Goal: Information Seeking & Learning: Learn about a topic

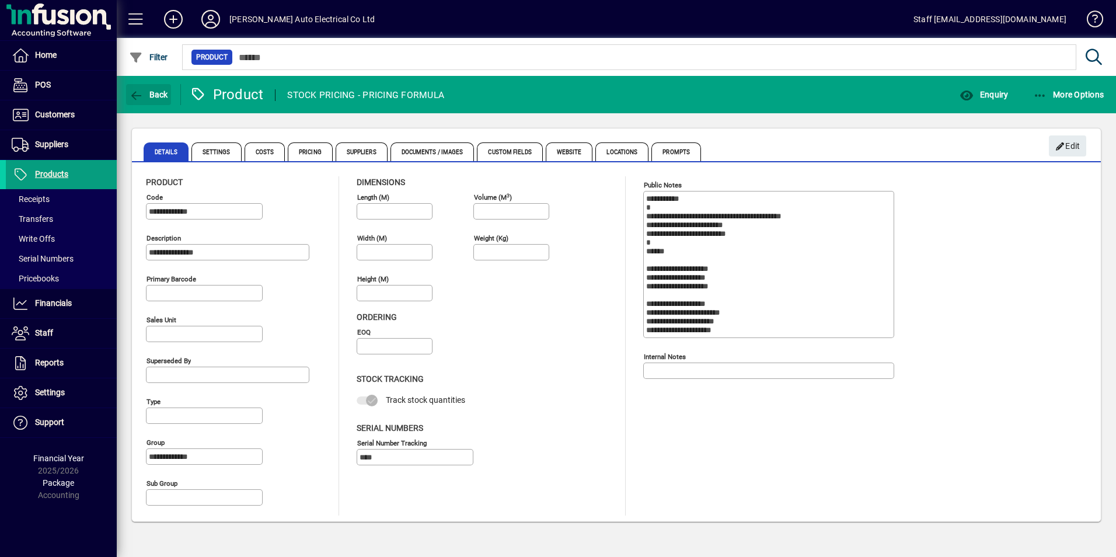
click at [161, 103] on span "button" at bounding box center [148, 95] width 45 height 28
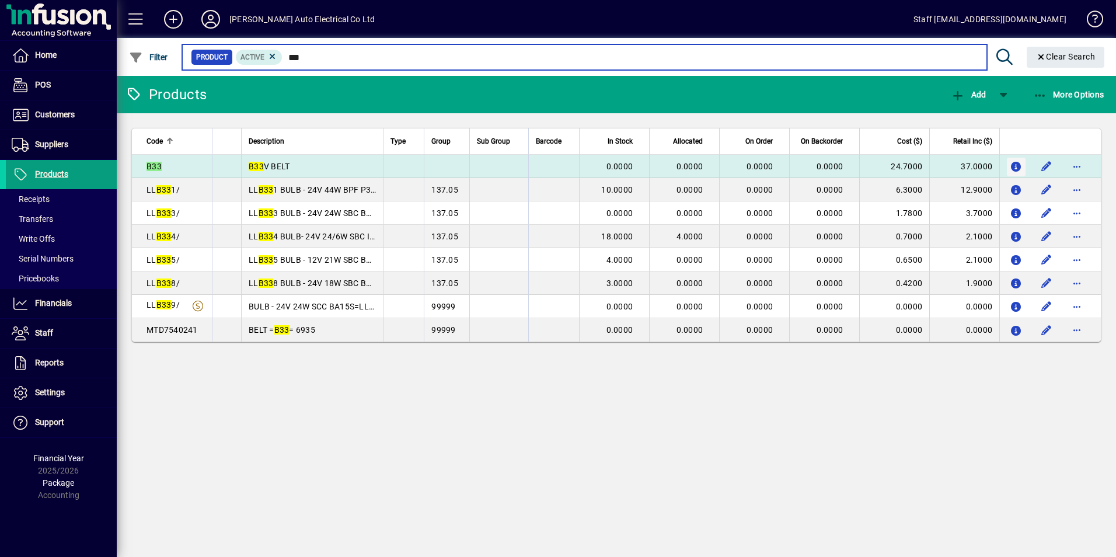
type input "***"
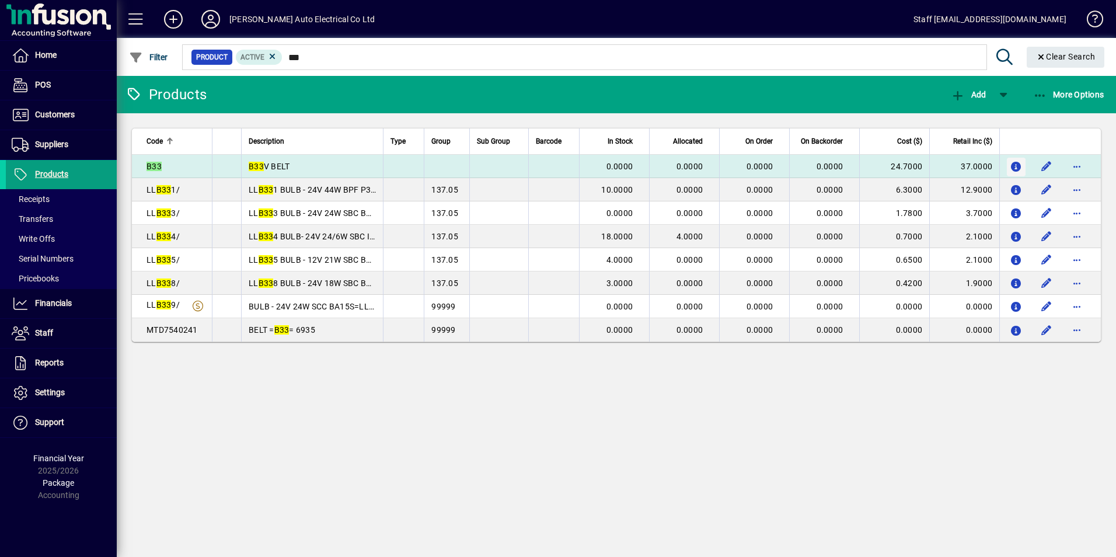
click at [1017, 168] on icon "button" at bounding box center [1016, 167] width 12 height 10
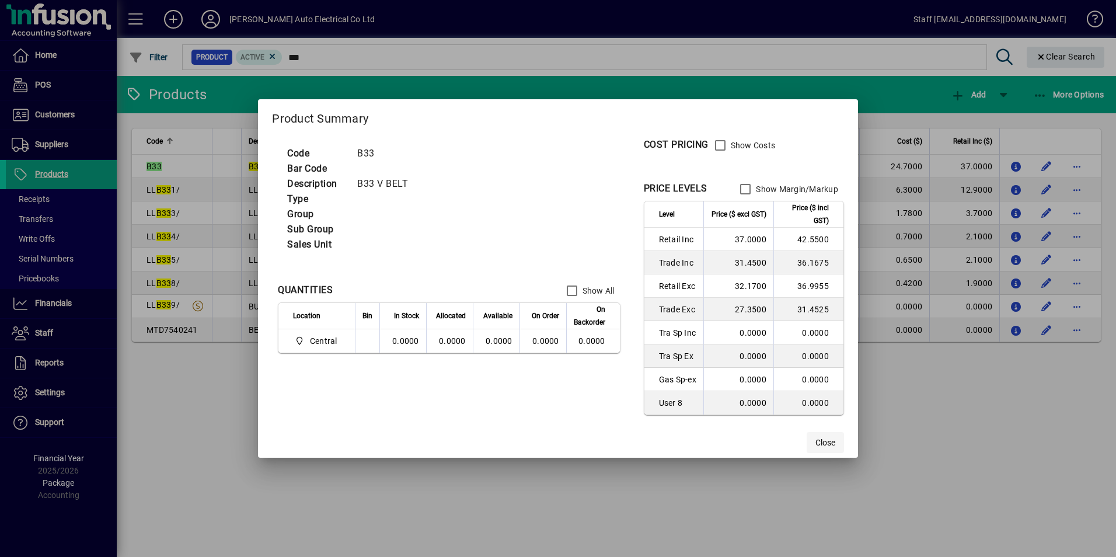
click at [819, 432] on span "button" at bounding box center [825, 442] width 37 height 28
